Goal: Information Seeking & Learning: Learn about a topic

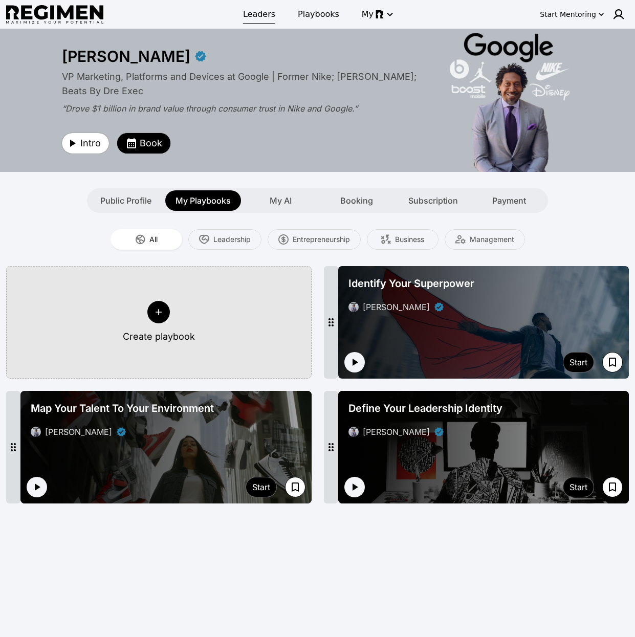
click at [261, 13] on span "Leaders" at bounding box center [259, 14] width 32 height 12
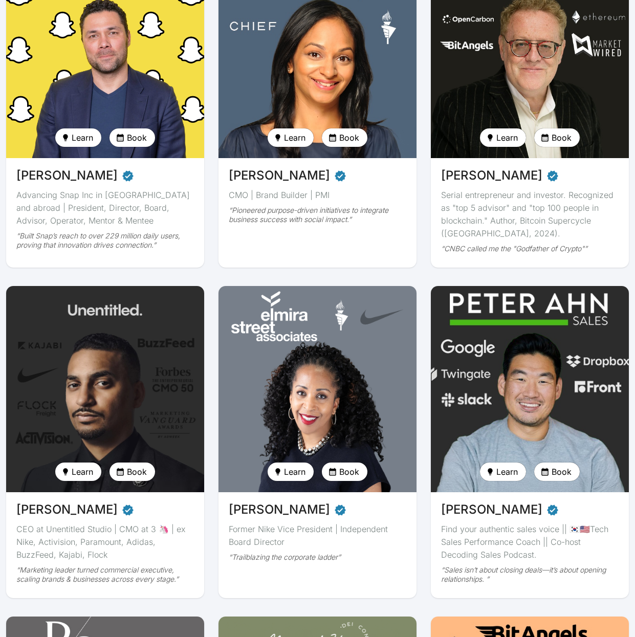
scroll to position [818, 0]
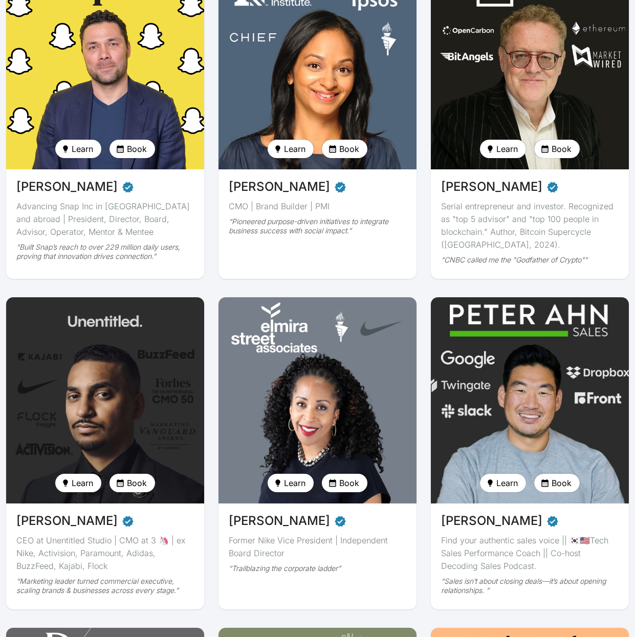
click at [537, 392] on img at bounding box center [530, 400] width 204 height 212
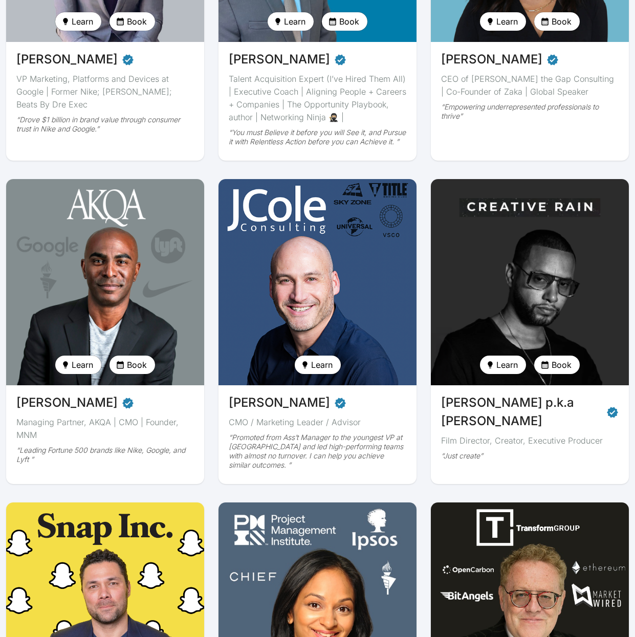
scroll to position [436, 0]
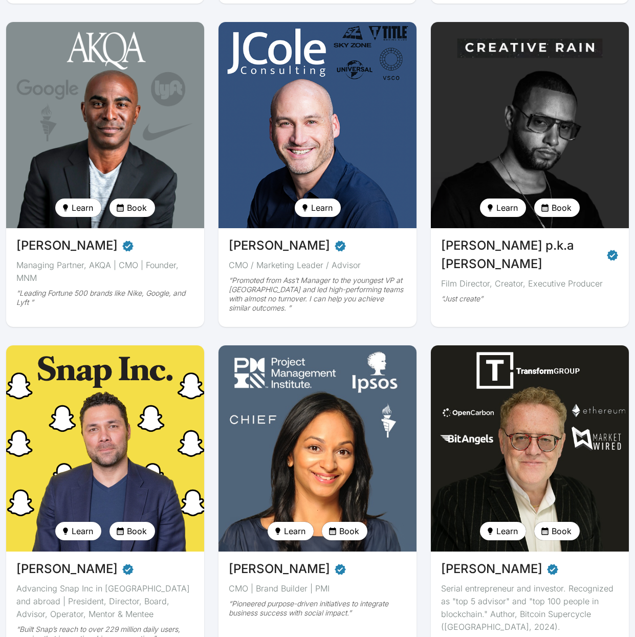
click at [511, 157] on img at bounding box center [530, 125] width 204 height 212
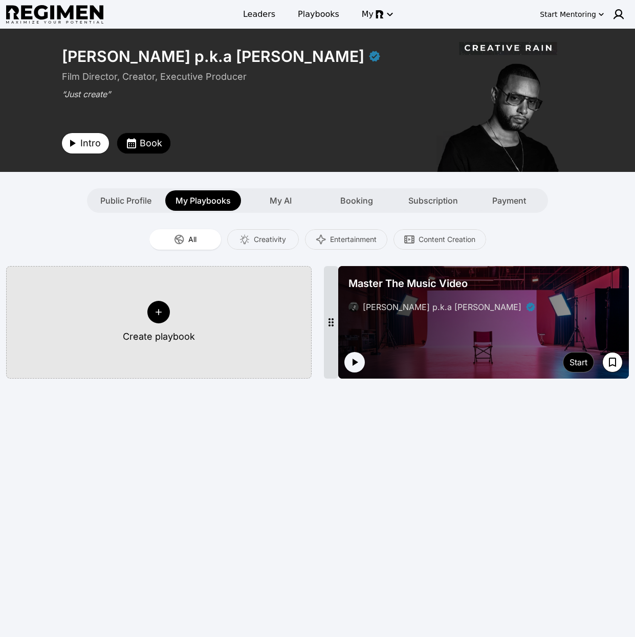
click at [74, 139] on icon "button" at bounding box center [72, 143] width 12 height 12
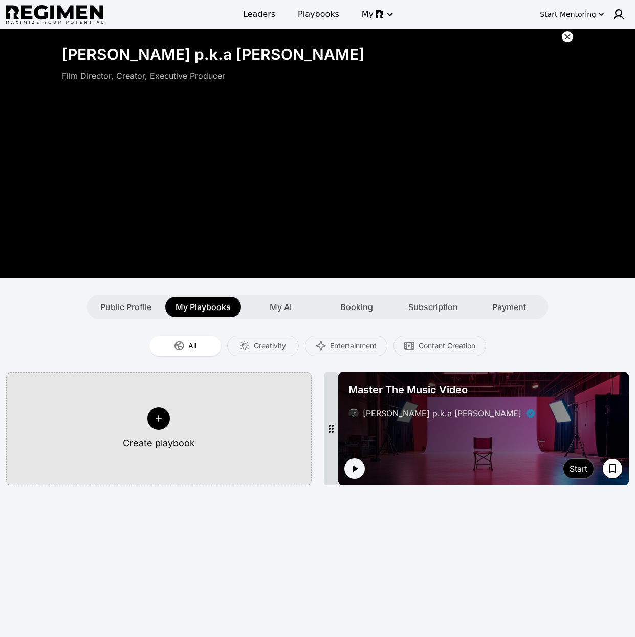
click at [572, 35] on button at bounding box center [567, 37] width 12 height 12
